Goal: Information Seeking & Learning: Learn about a topic

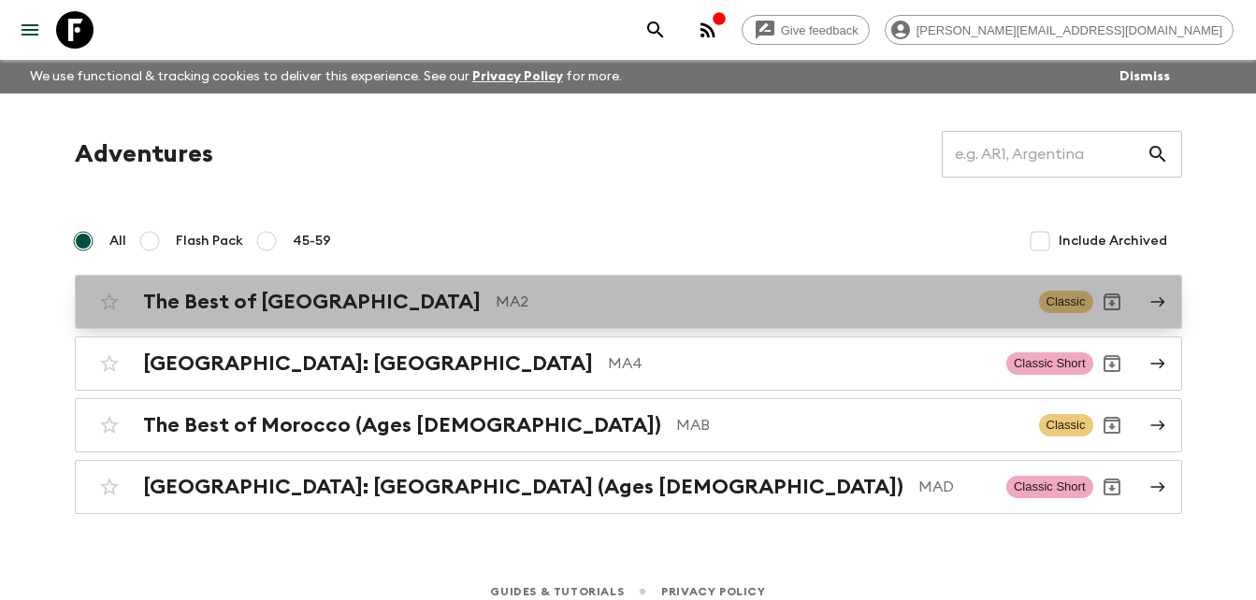
click at [352, 290] on div "The Best of [GEOGRAPHIC_DATA] MA2" at bounding box center [583, 302] width 881 height 24
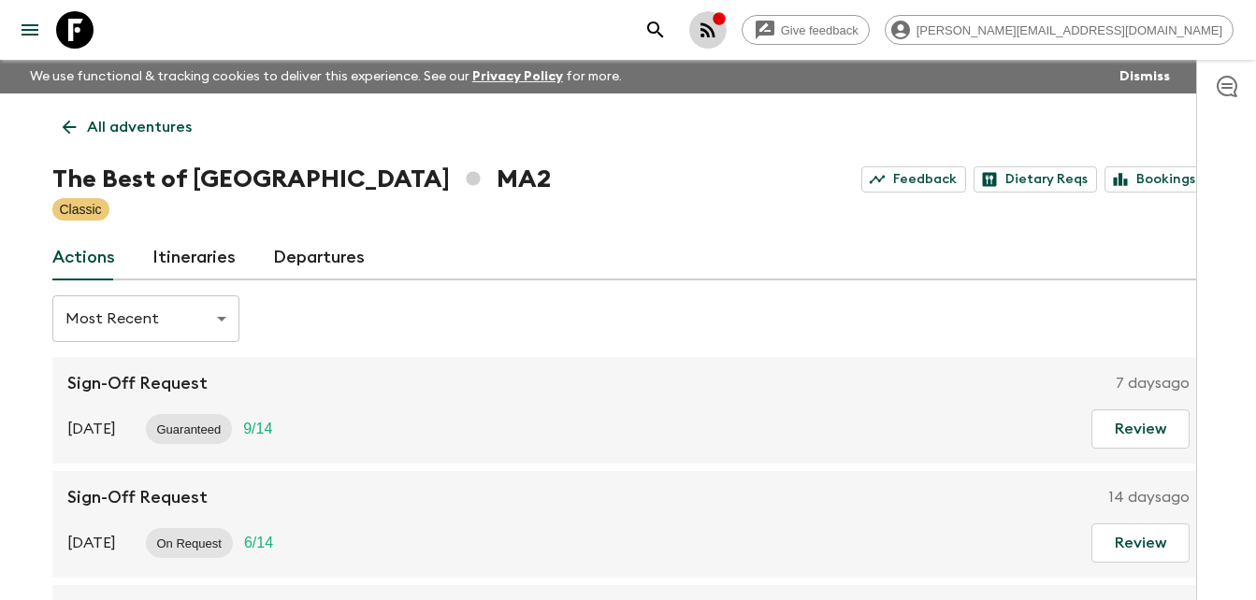
click at [715, 26] on icon "button" at bounding box center [707, 29] width 15 height 15
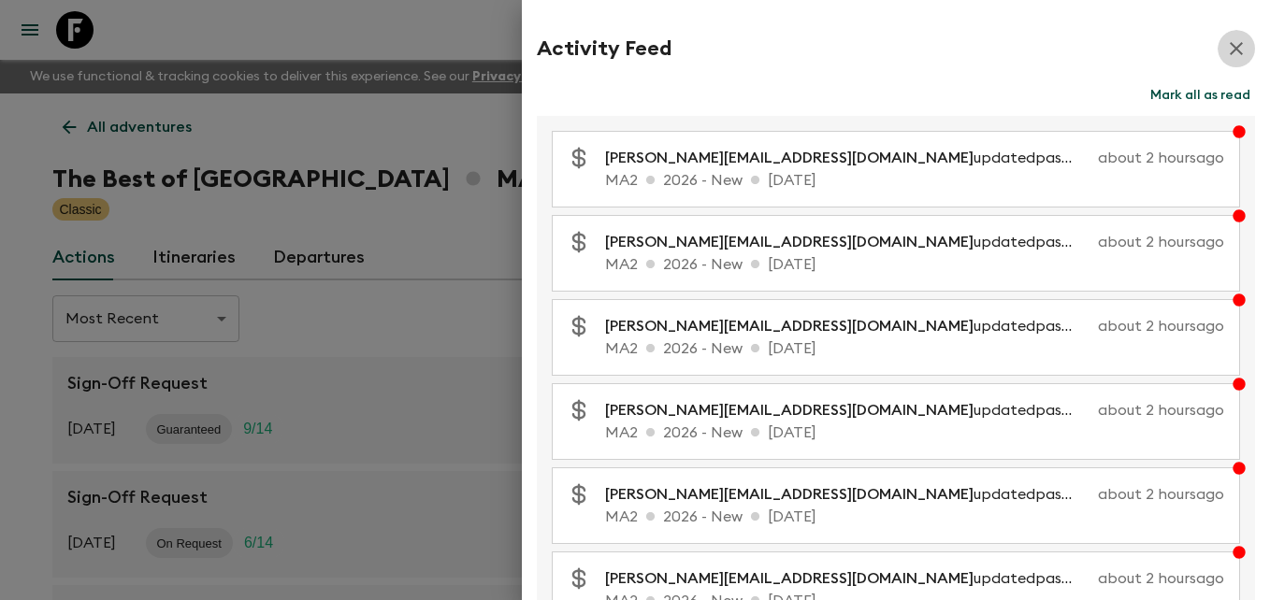
click at [1229, 50] on icon "button" at bounding box center [1235, 48] width 13 height 13
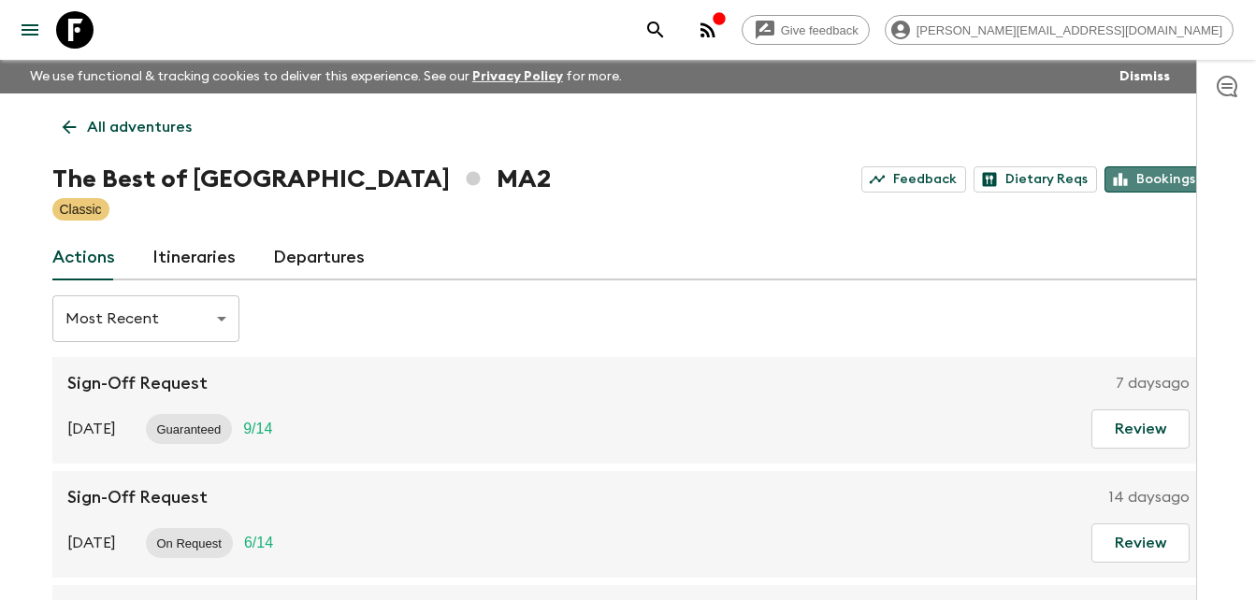
click at [1155, 181] on link "Bookings" at bounding box center [1154, 179] width 100 height 26
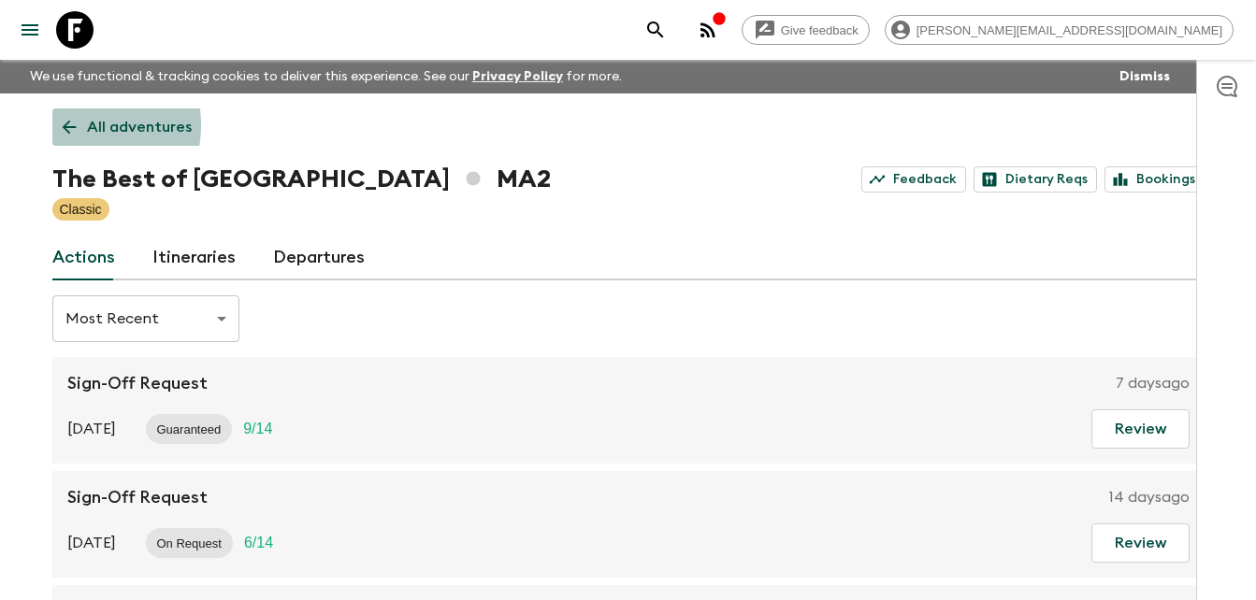
click at [71, 125] on icon at bounding box center [69, 127] width 21 height 21
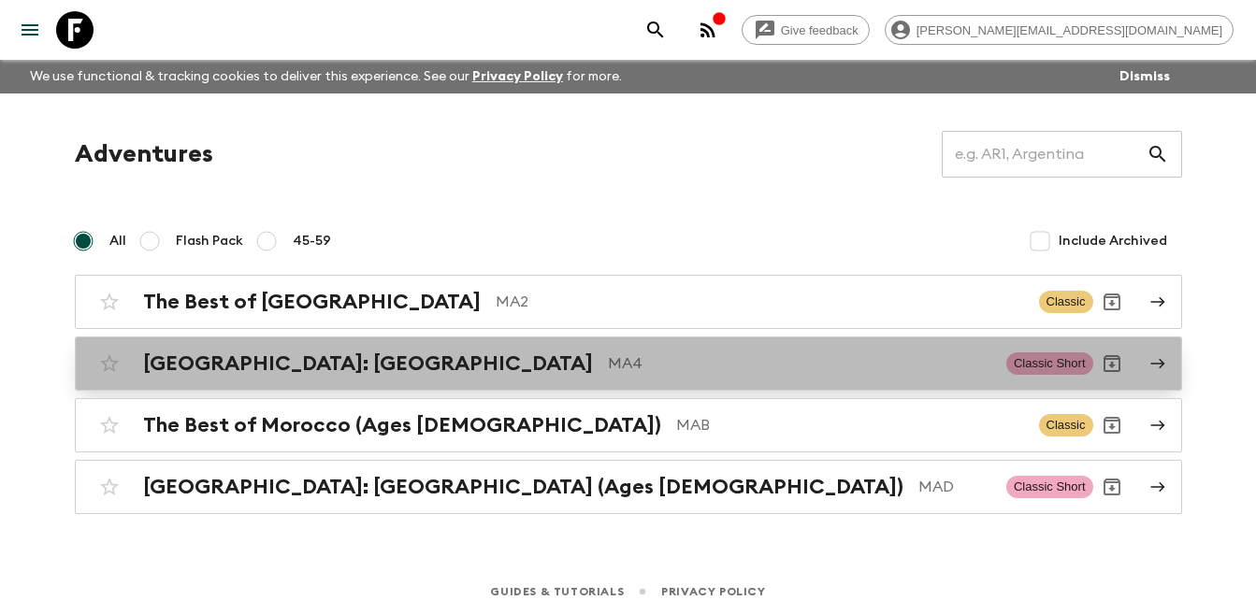
click at [608, 364] on p "MA4" at bounding box center [799, 363] width 383 height 22
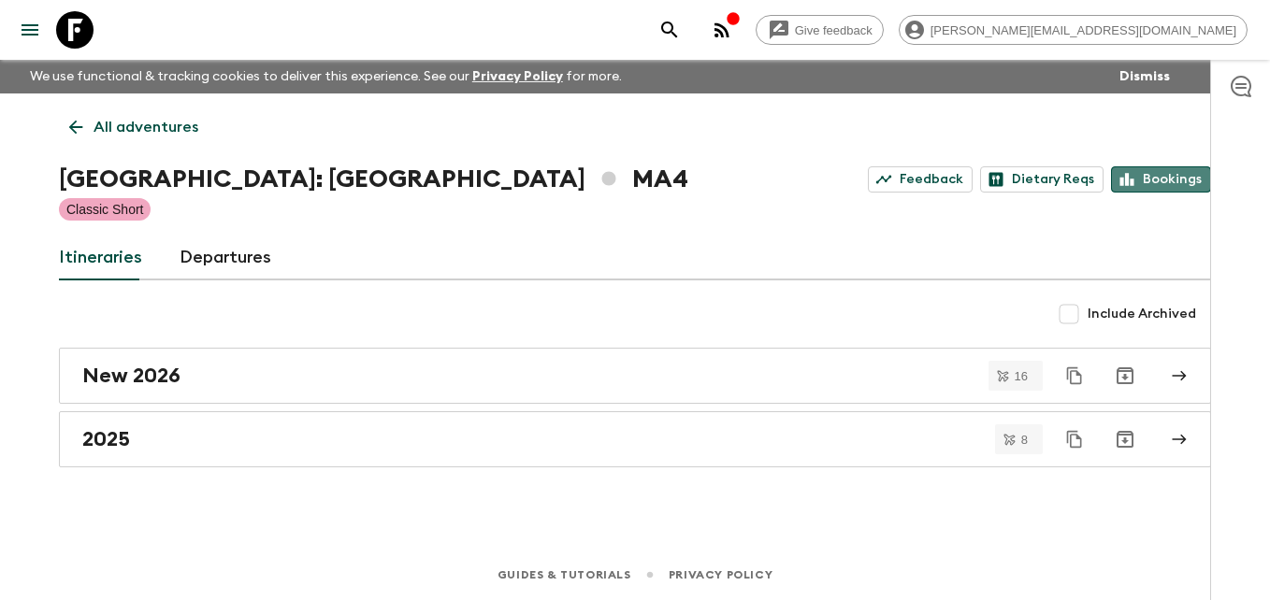
click at [1176, 180] on link "Bookings" at bounding box center [1161, 179] width 100 height 26
click at [71, 124] on icon at bounding box center [75, 127] width 21 height 21
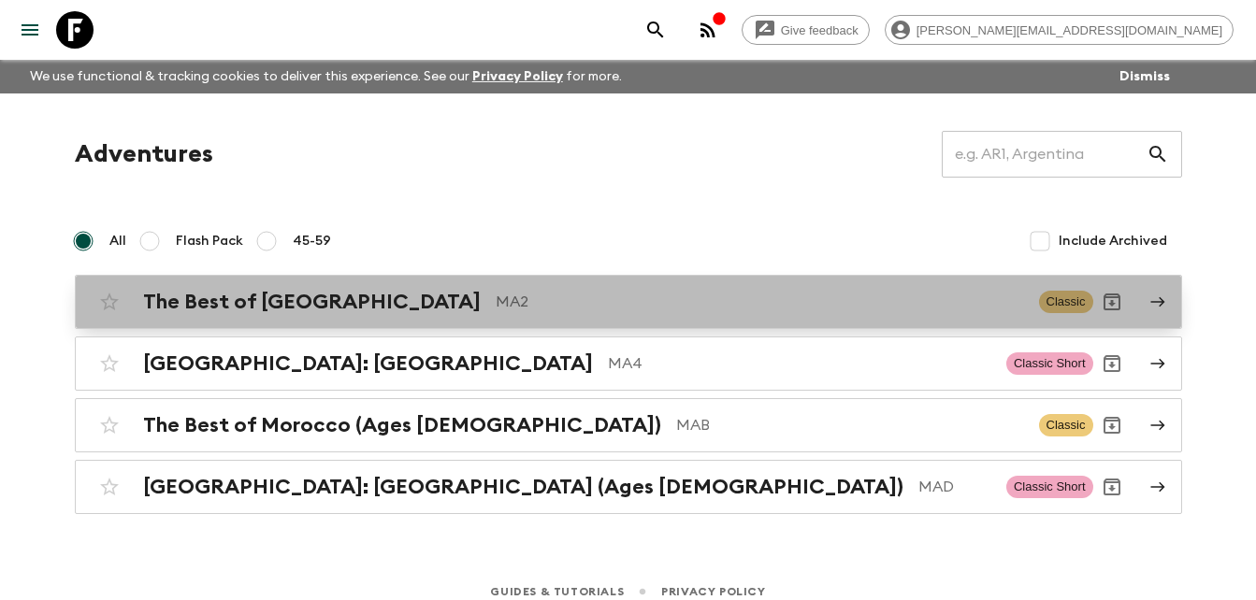
click at [261, 301] on h2 "The Best of [GEOGRAPHIC_DATA]" at bounding box center [312, 302] width 338 height 24
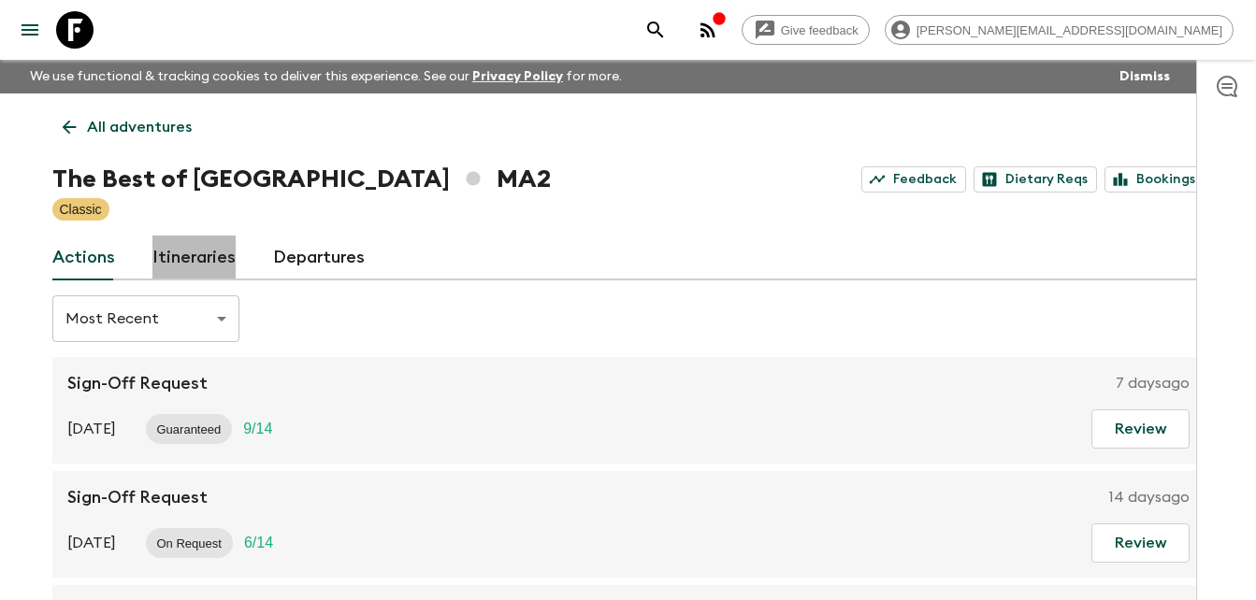
click at [196, 251] on link "Itineraries" at bounding box center [193, 258] width 83 height 45
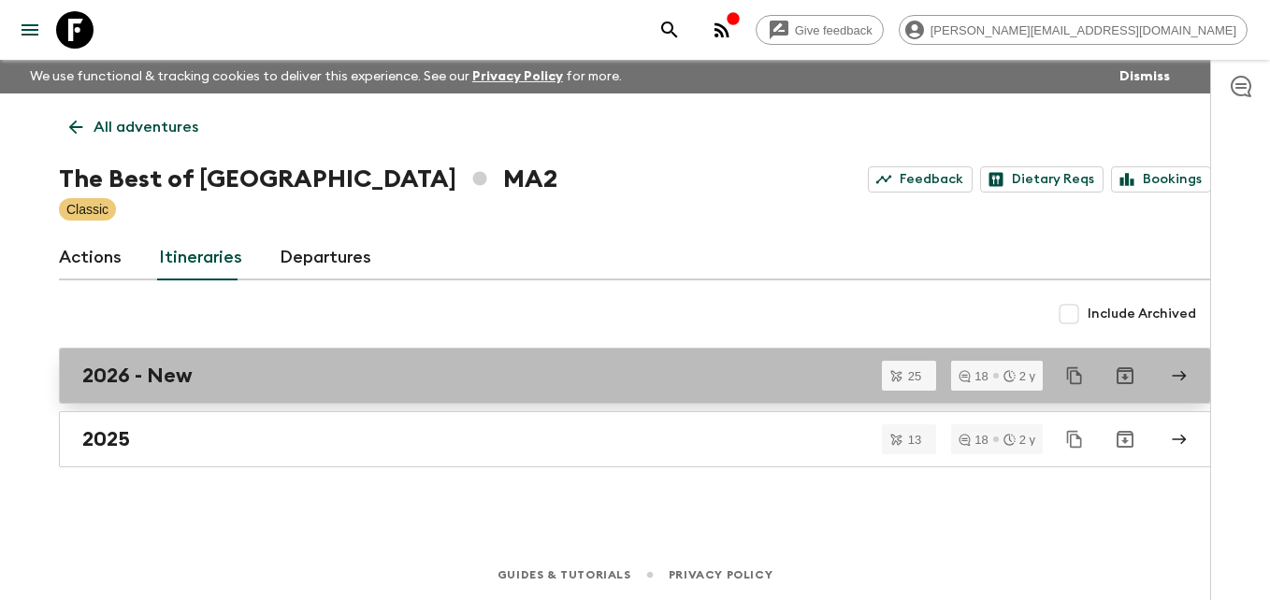
click at [173, 383] on h2 "2026 - New" at bounding box center [137, 376] width 110 height 24
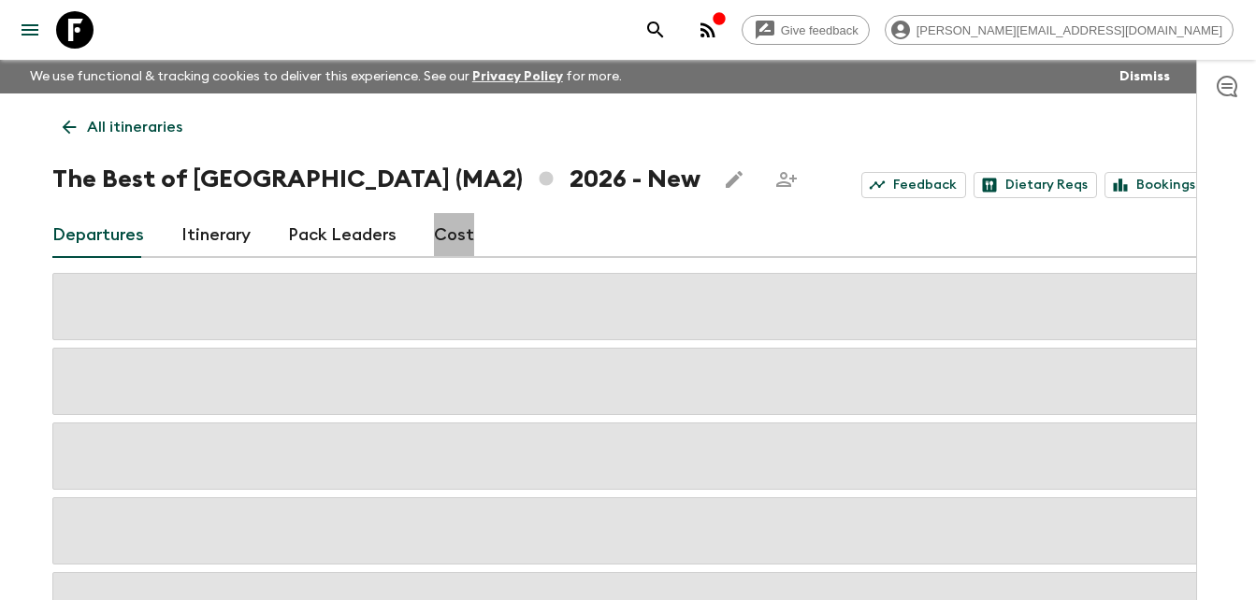
click at [451, 234] on link "Cost" at bounding box center [454, 235] width 40 height 45
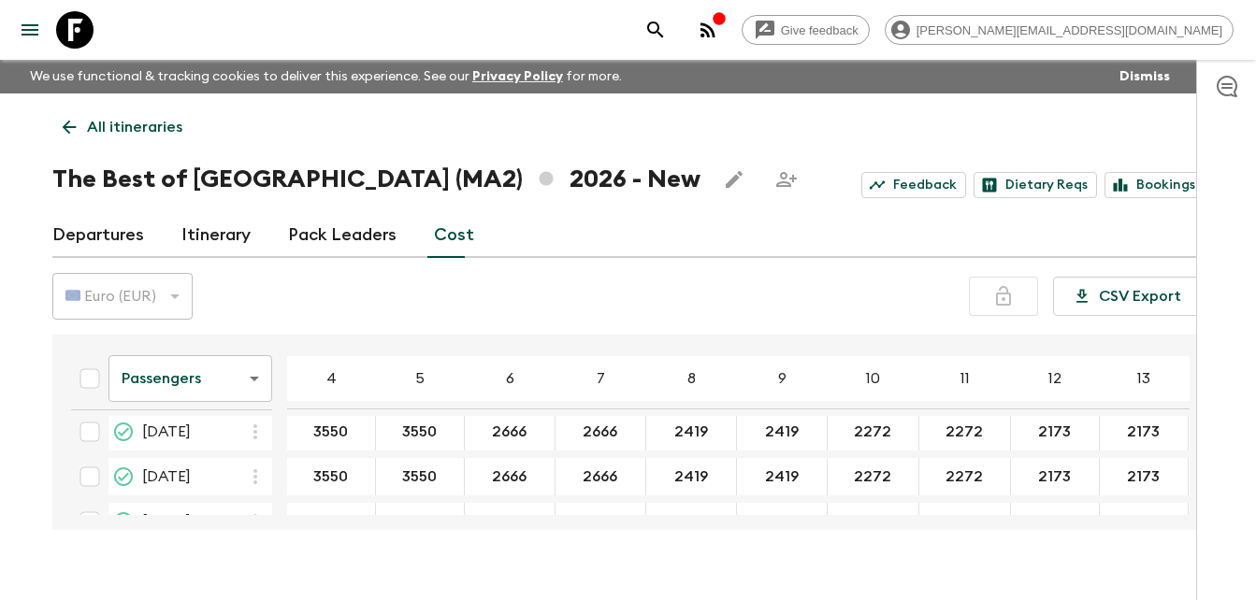
scroll to position [484, 0]
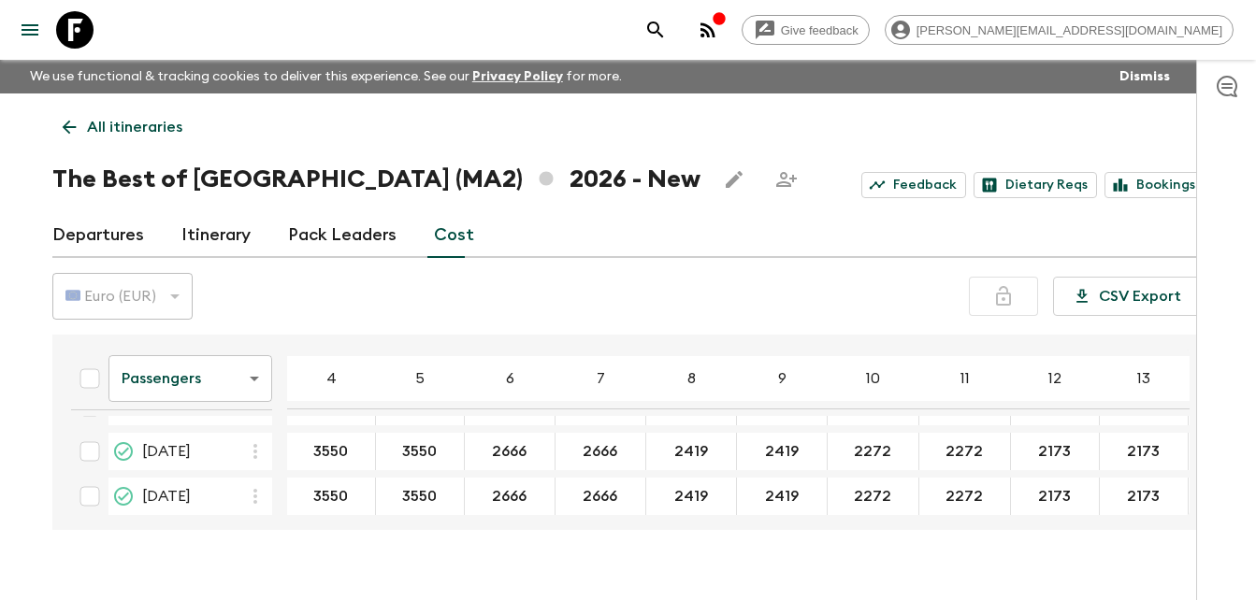
click at [1190, 398] on div "Passengers passengersCost ​ 4 5 6 7 8 9 10 11 12 13 14 15 16 17 18 [DATE] 3550 …" at bounding box center [628, 432] width 1152 height 195
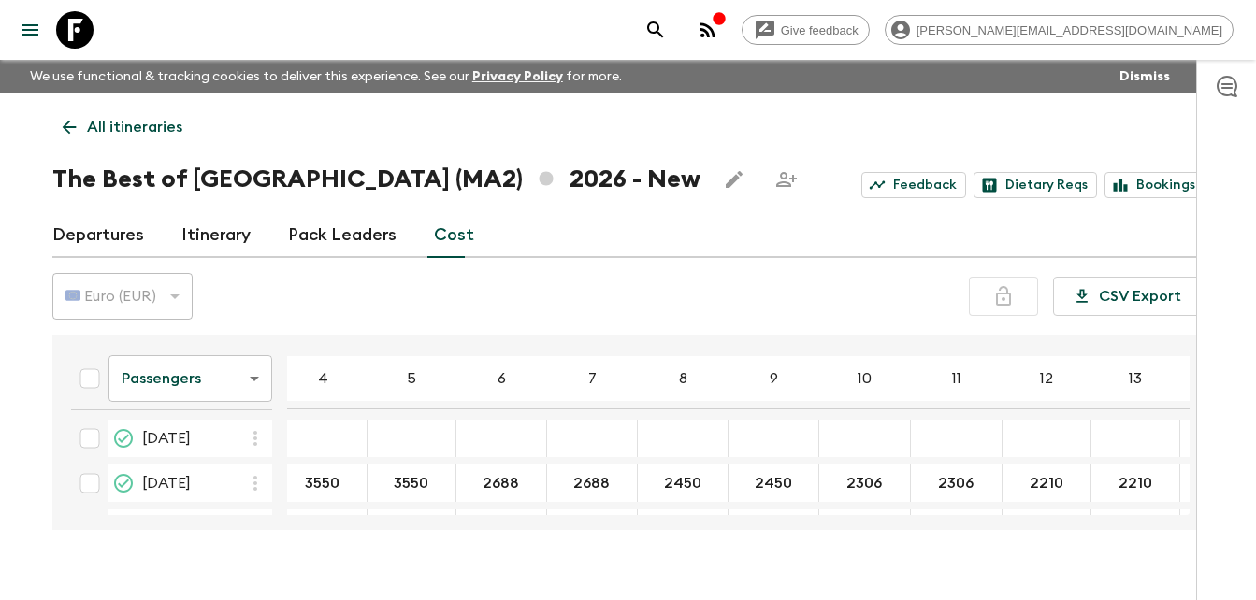
scroll to position [183, 0]
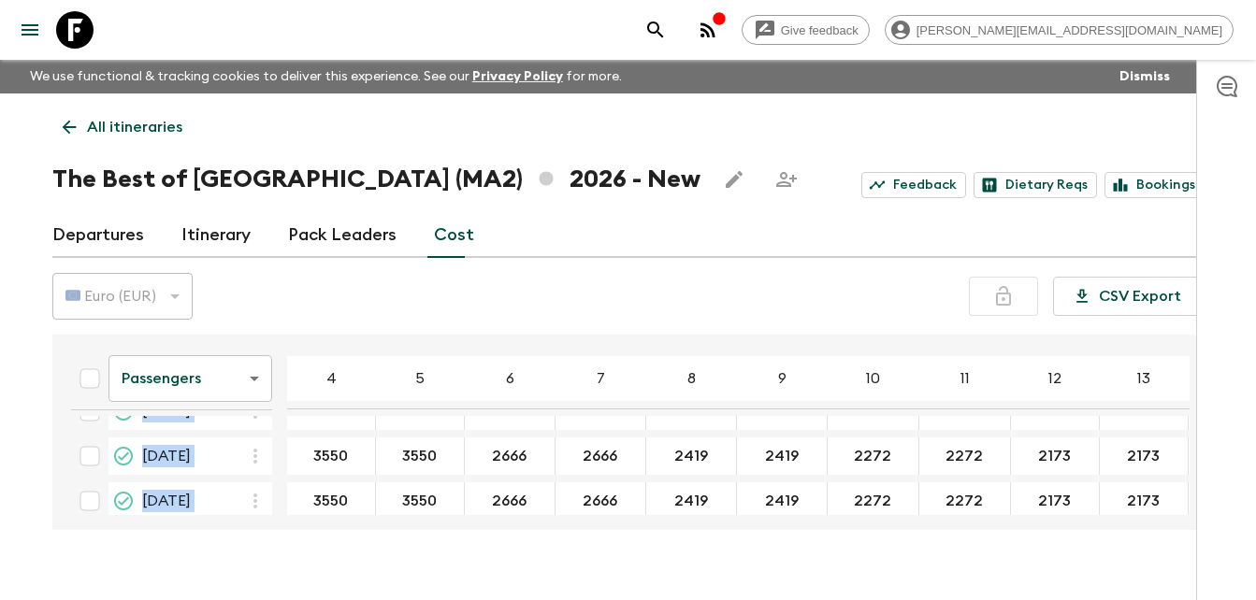
drag, startPoint x: 859, startPoint y: 507, endPoint x: 883, endPoint y: 503, distance: 23.7
click at [883, 503] on table "Passengers passengersCost ​ 4 5 6 7 8 9 10 11 12 13 14 15 16 17 18 [DATE] 3550 …" at bounding box center [803, 149] width 1495 height 1203
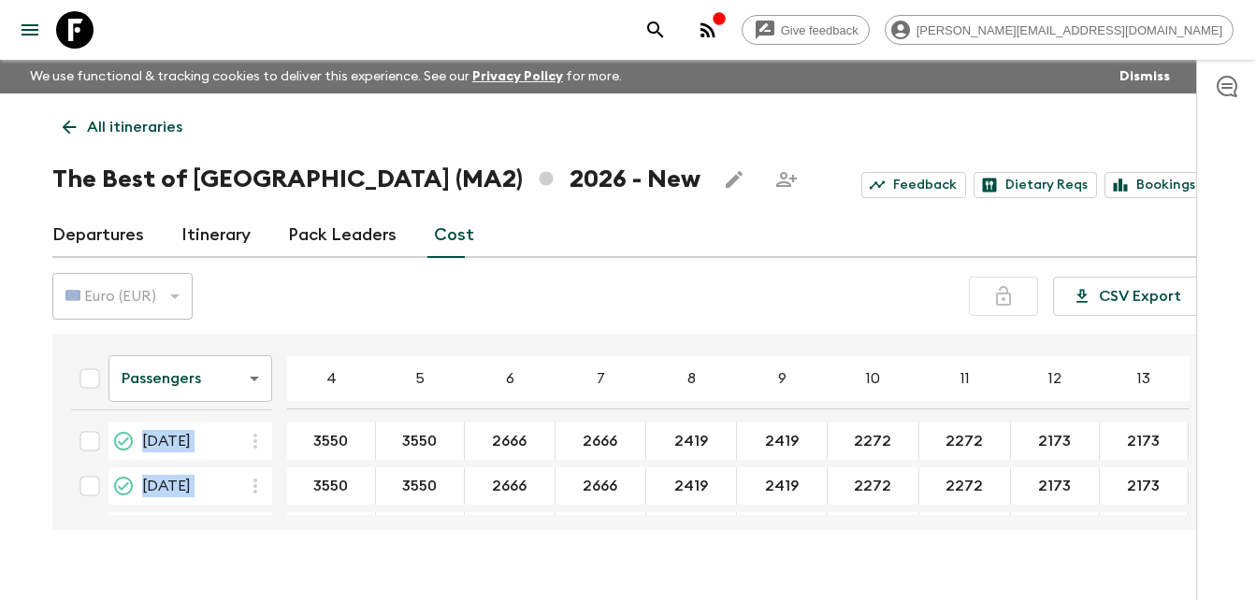
scroll to position [339, 0]
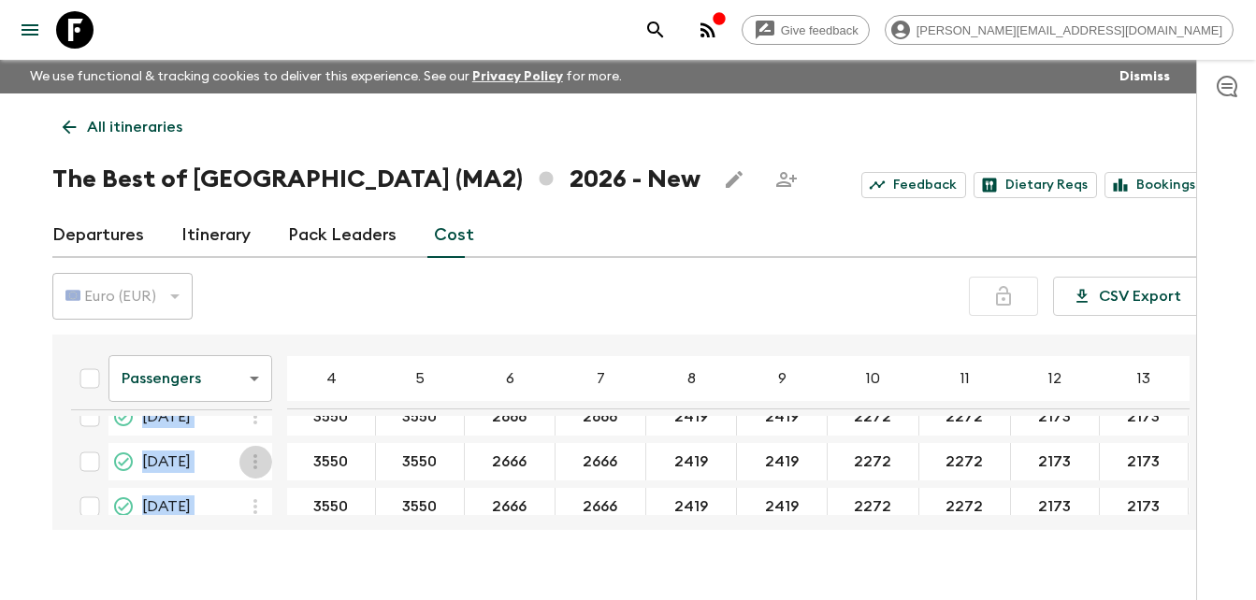
click at [249, 453] on icon "button" at bounding box center [255, 462] width 22 height 22
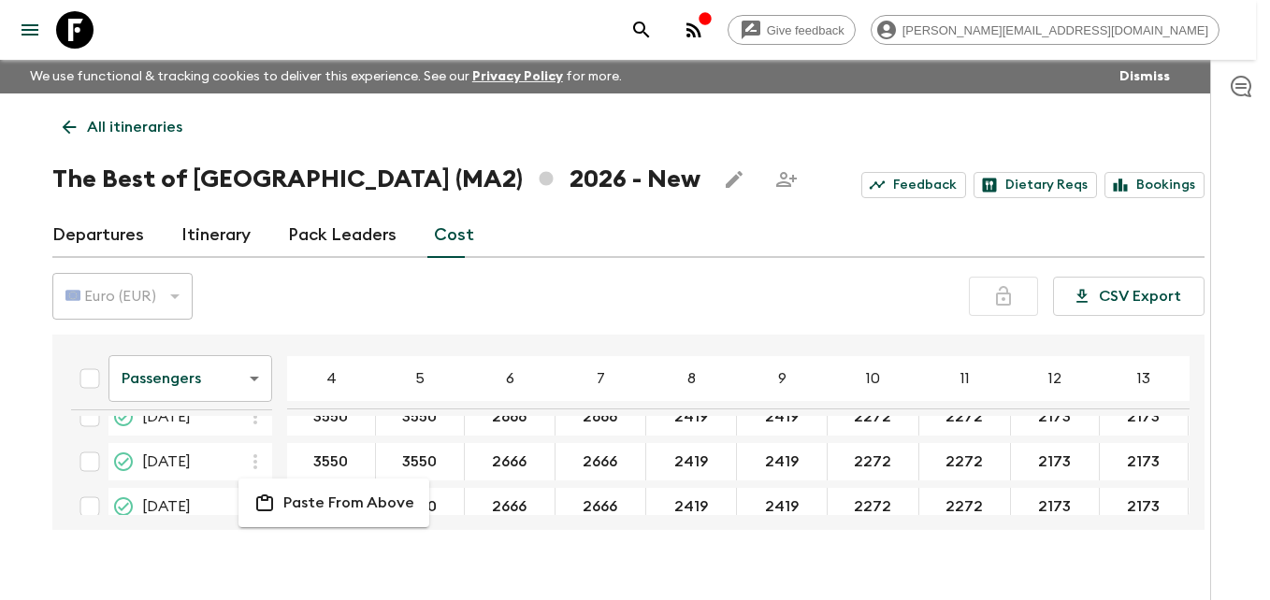
click at [49, 443] on div at bounding box center [635, 300] width 1270 height 600
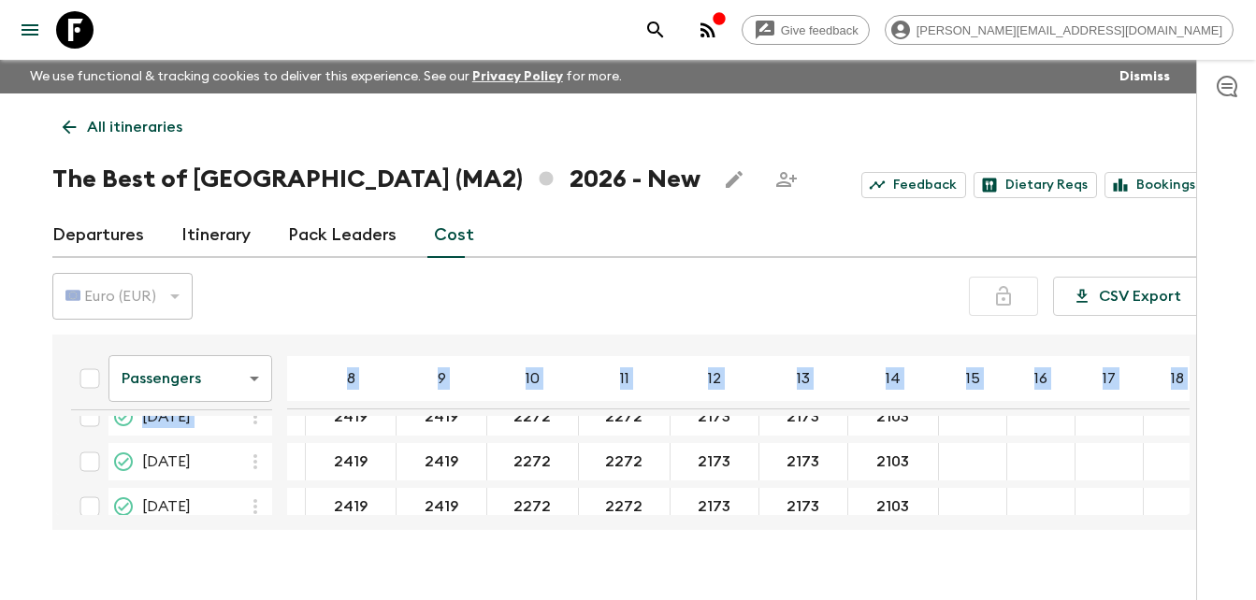
scroll to position [339, 344]
drag, startPoint x: 1188, startPoint y: 406, endPoint x: 1187, endPoint y: 386, distance: 19.7
click at [1187, 386] on div "Passengers passengersCost ​ 4 5 6 7 8 9 10 11 12 13 14 15 16 17 18 [DATE] 3550 …" at bounding box center [622, 432] width 1133 height 165
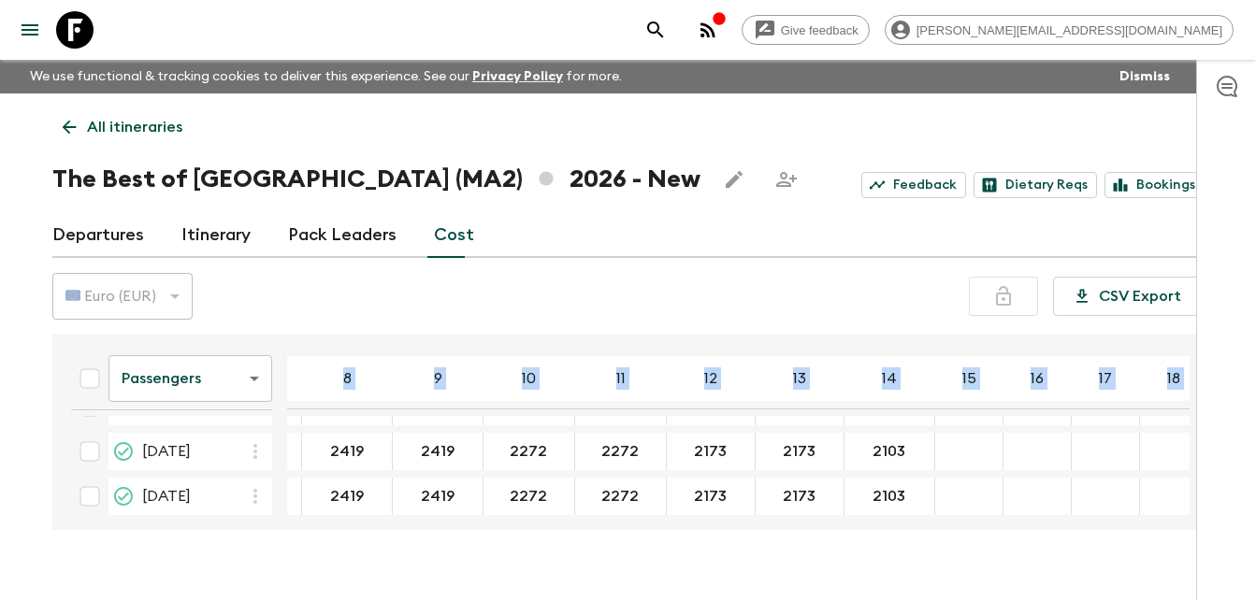
click at [1188, 429] on div "Passengers passengersCost ​ 4 5 6 7 8 9 10 11 12 13 14 15 16 17 18 [DATE] 3550 …" at bounding box center [622, 432] width 1133 height 165
click at [0, 352] on div "Give feedback [PERSON_NAME][EMAIL_ADDRESS][DOMAIN_NAME] We use functional & tra…" at bounding box center [628, 316] width 1256 height 633
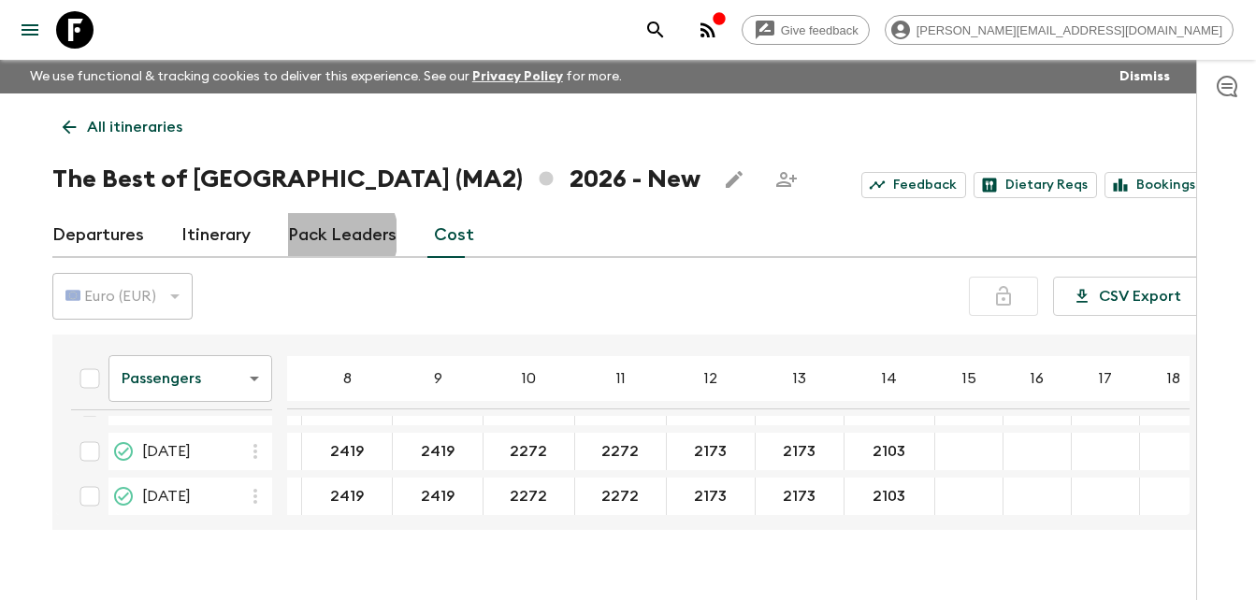
click at [331, 236] on link "Pack Leaders" at bounding box center [342, 235] width 108 height 45
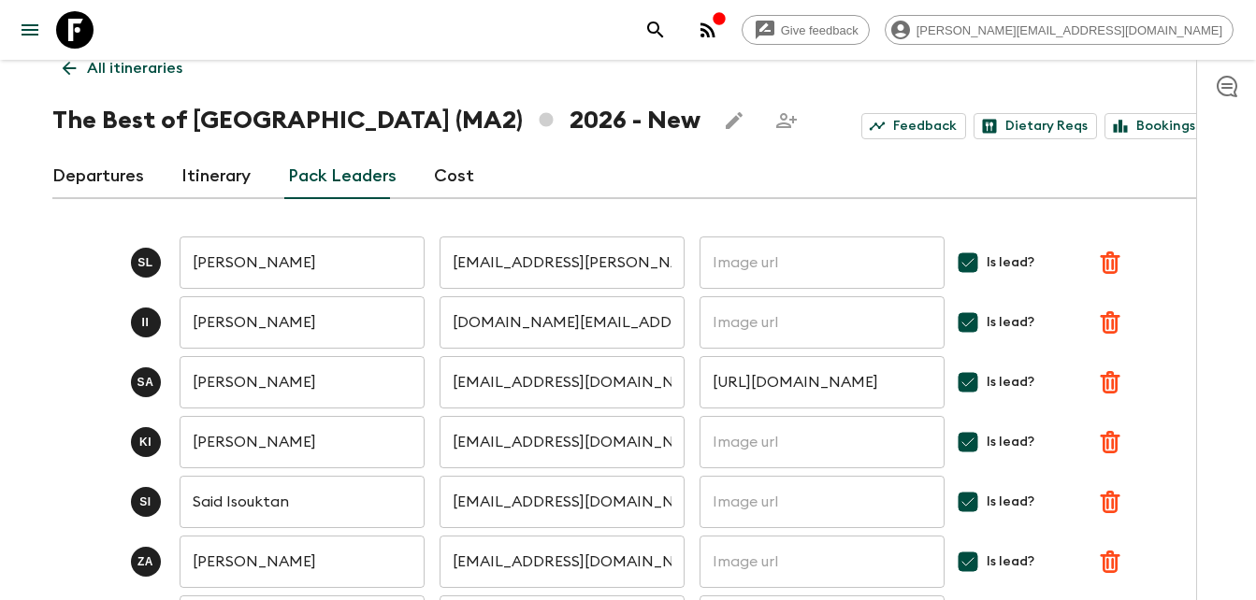
scroll to position [37, 0]
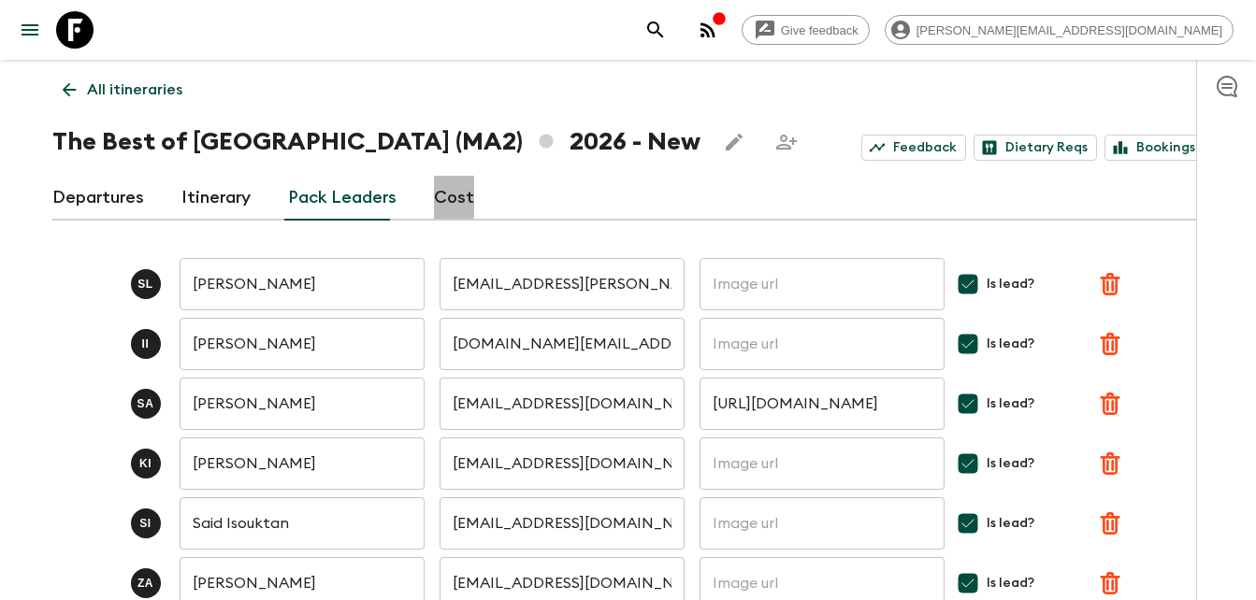
click at [438, 194] on link "Cost" at bounding box center [454, 198] width 40 height 45
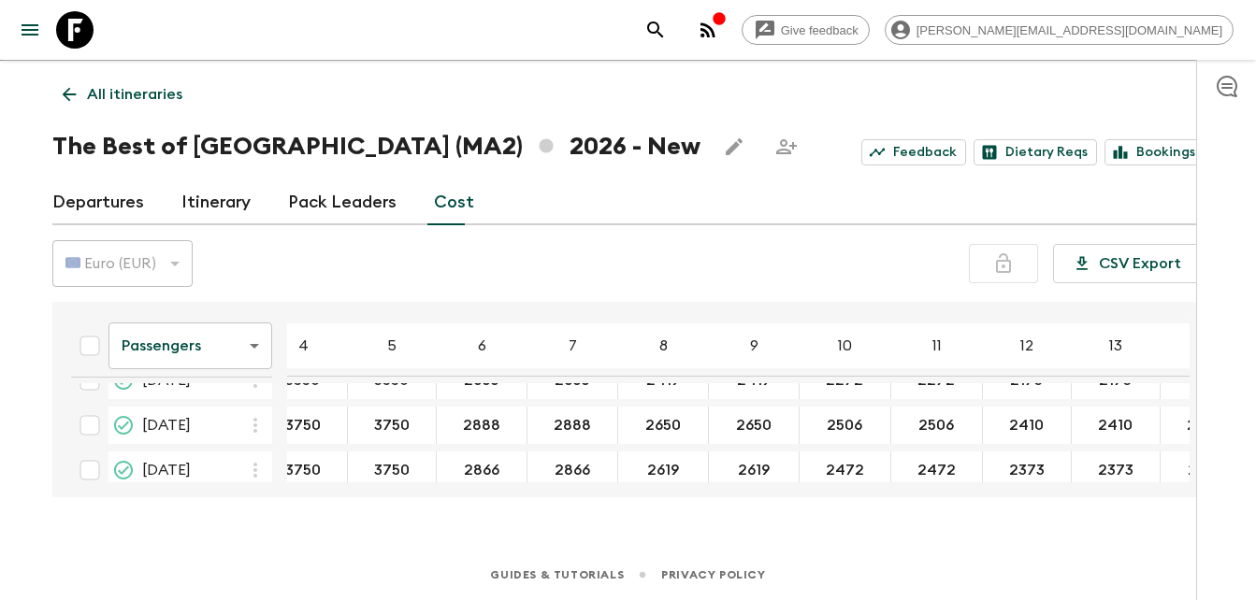
scroll to position [1016, 0]
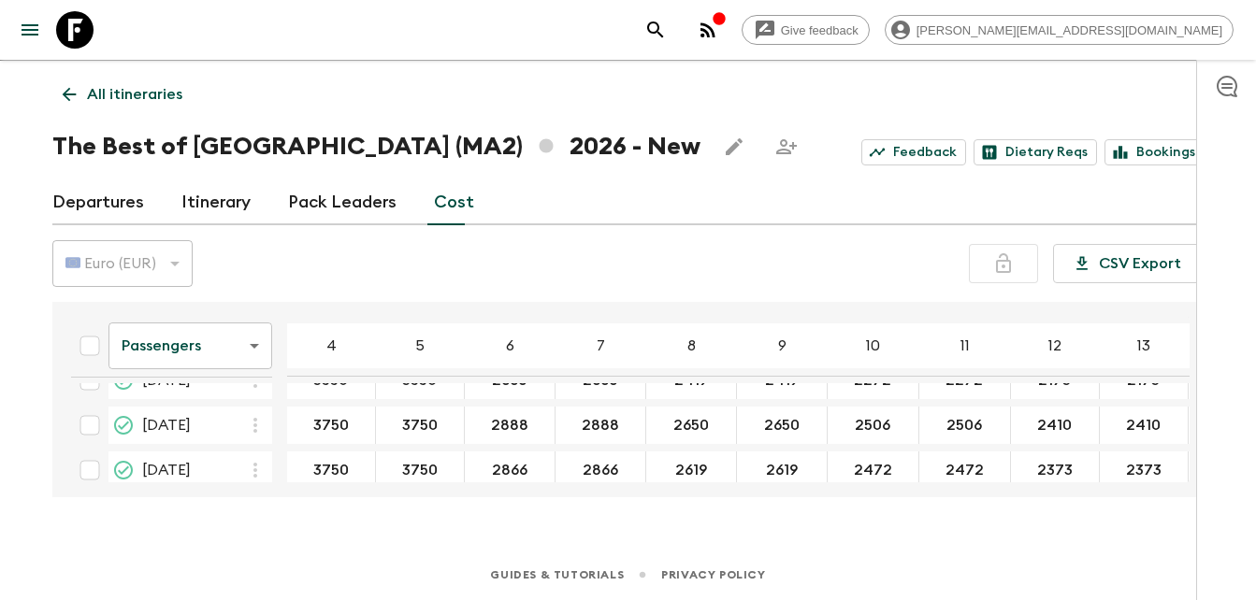
click at [872, 564] on div "Guides & Tutorials Privacy Policy" at bounding box center [628, 571] width 1256 height 58
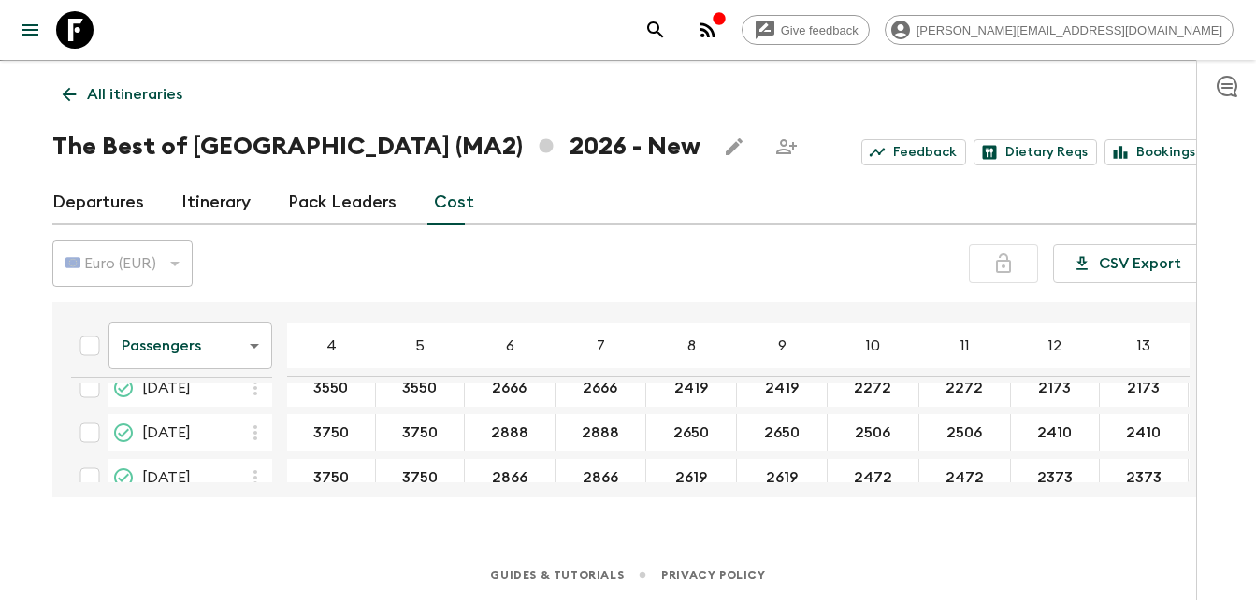
scroll to position [1038, 0]
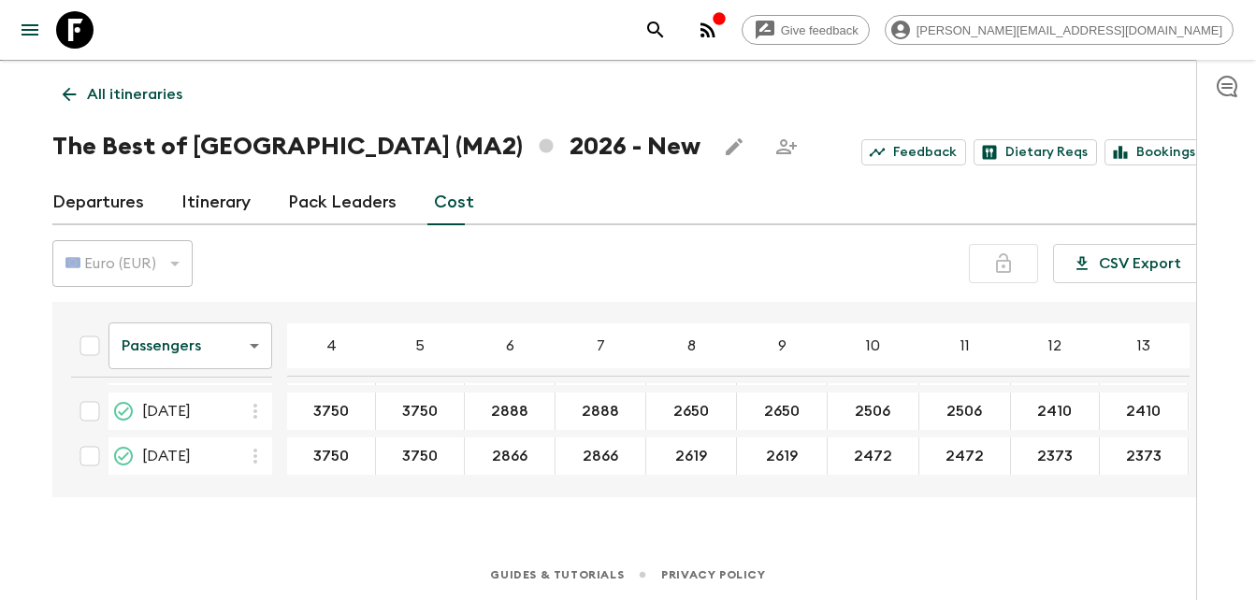
click at [504, 514] on div "Give feedback [PERSON_NAME][EMAIL_ADDRESS][DOMAIN_NAME] We use functional & tra…" at bounding box center [628, 283] width 1256 height 633
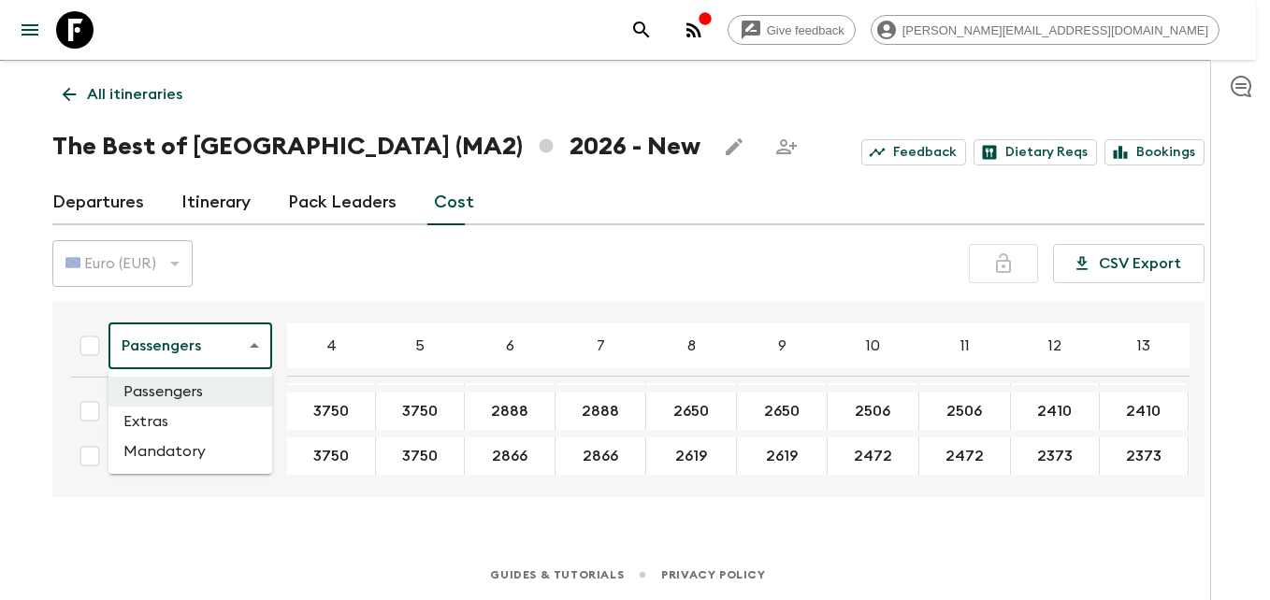
click at [252, 343] on body "Give feedback [PERSON_NAME][EMAIL_ADDRESS][DOMAIN_NAME] We use functional & tra…" at bounding box center [635, 283] width 1270 height 633
click at [154, 424] on li "Extras" at bounding box center [190, 422] width 164 height 30
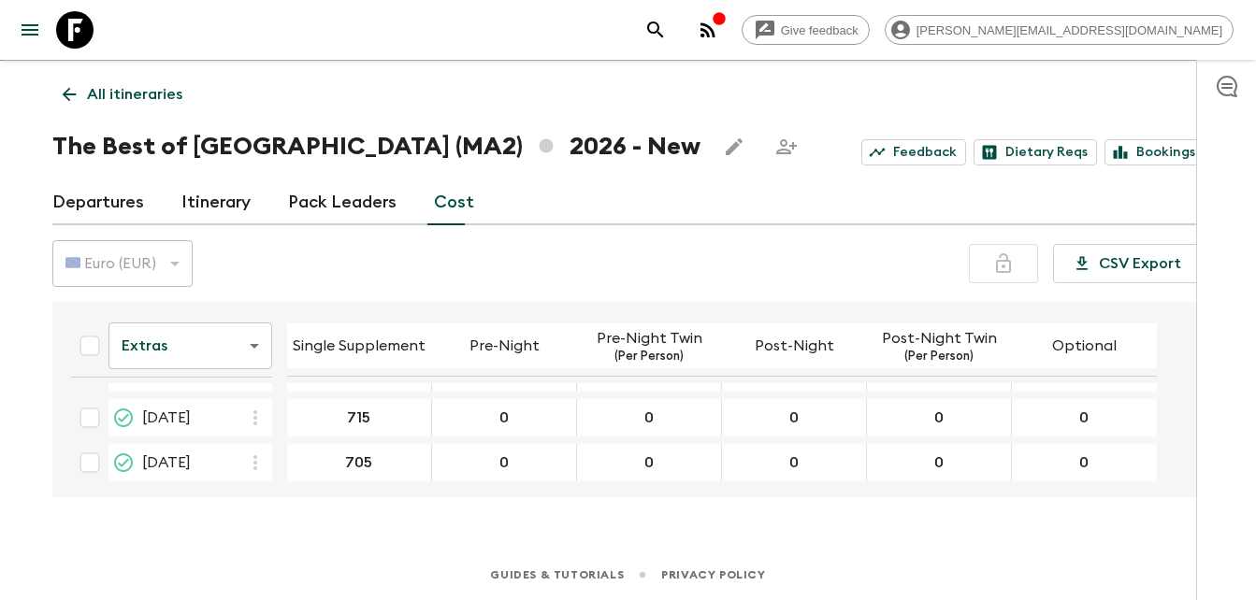
scroll to position [1030, 0]
